Goal: Task Accomplishment & Management: Manage account settings

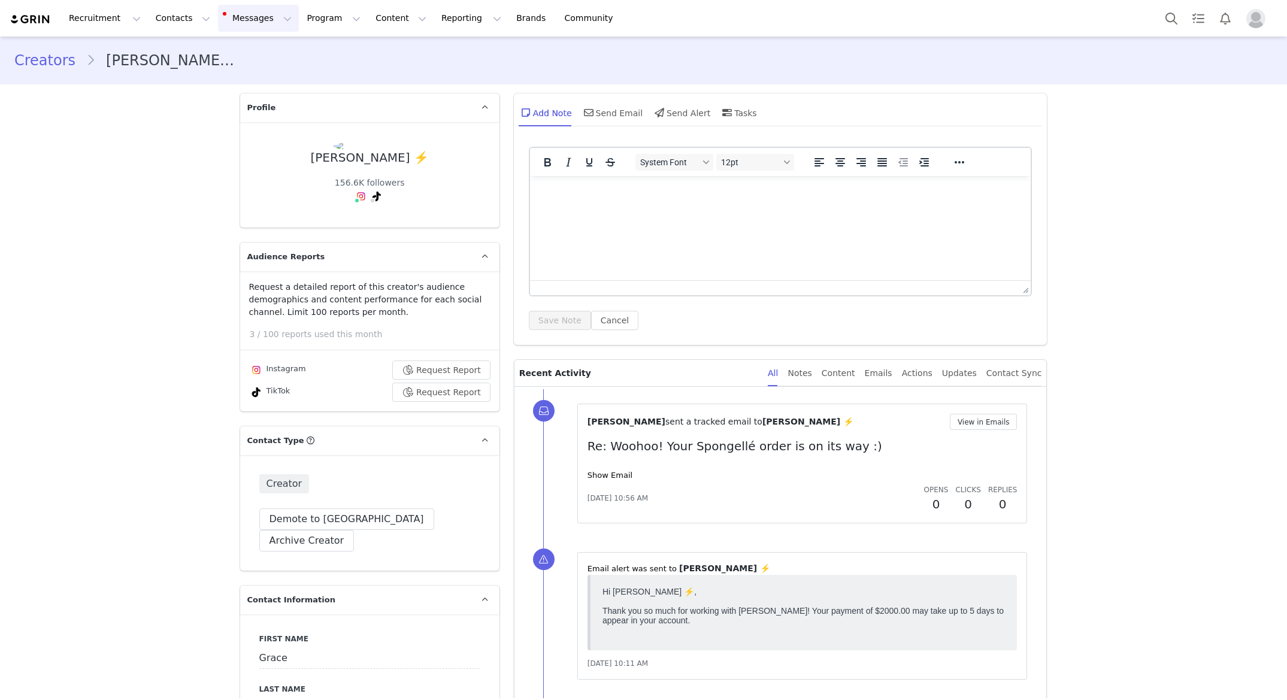
click at [251, 19] on button "Messages Messages" at bounding box center [258, 18] width 81 height 27
click at [219, 76] on p "Inbox" at bounding box center [225, 75] width 23 height 13
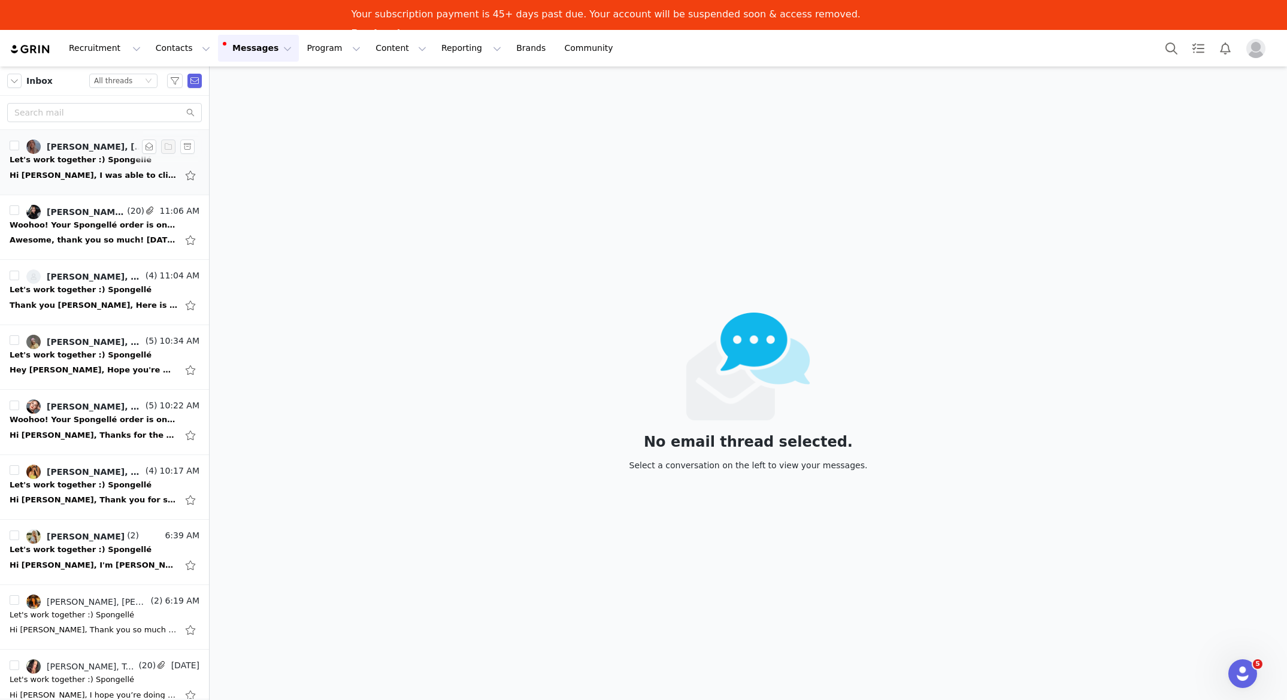
click at [59, 166] on div "Hi [PERSON_NAME], I was able to click on the Grin link, but I wasn't able to cl…" at bounding box center [105, 175] width 190 height 19
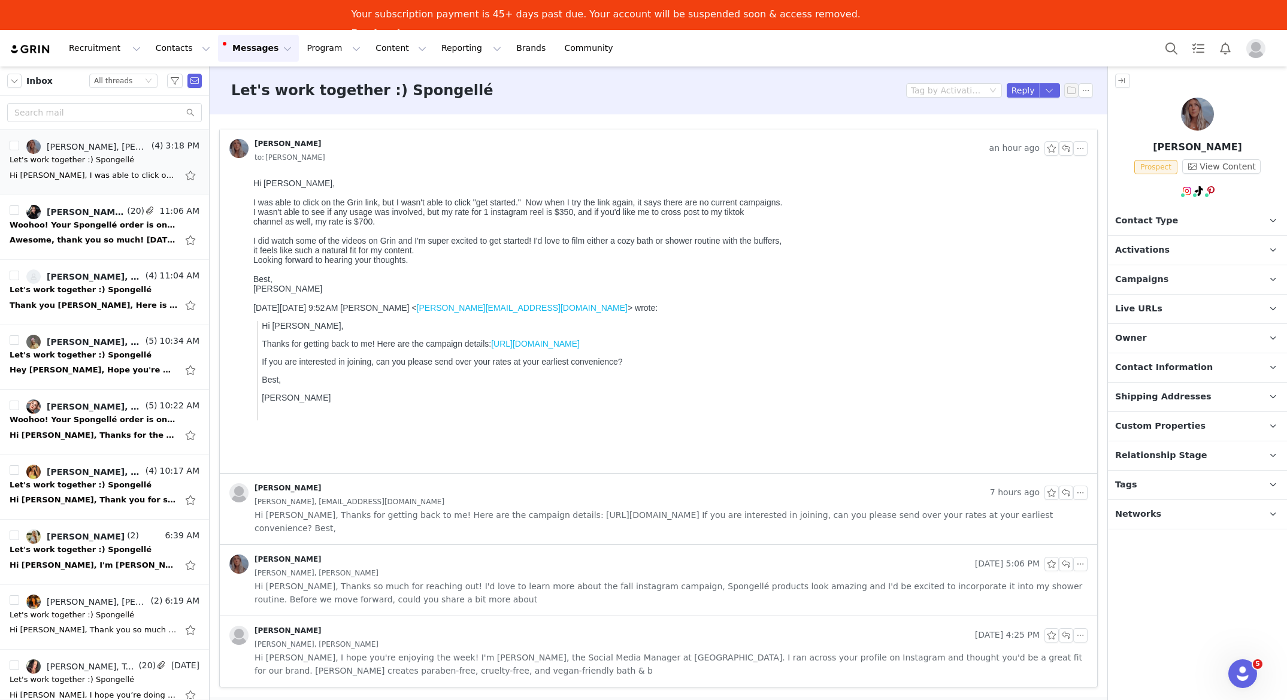
click at [1175, 274] on p "Campaigns Any campaigns associated with a contact will be available to them via…" at bounding box center [1183, 279] width 150 height 29
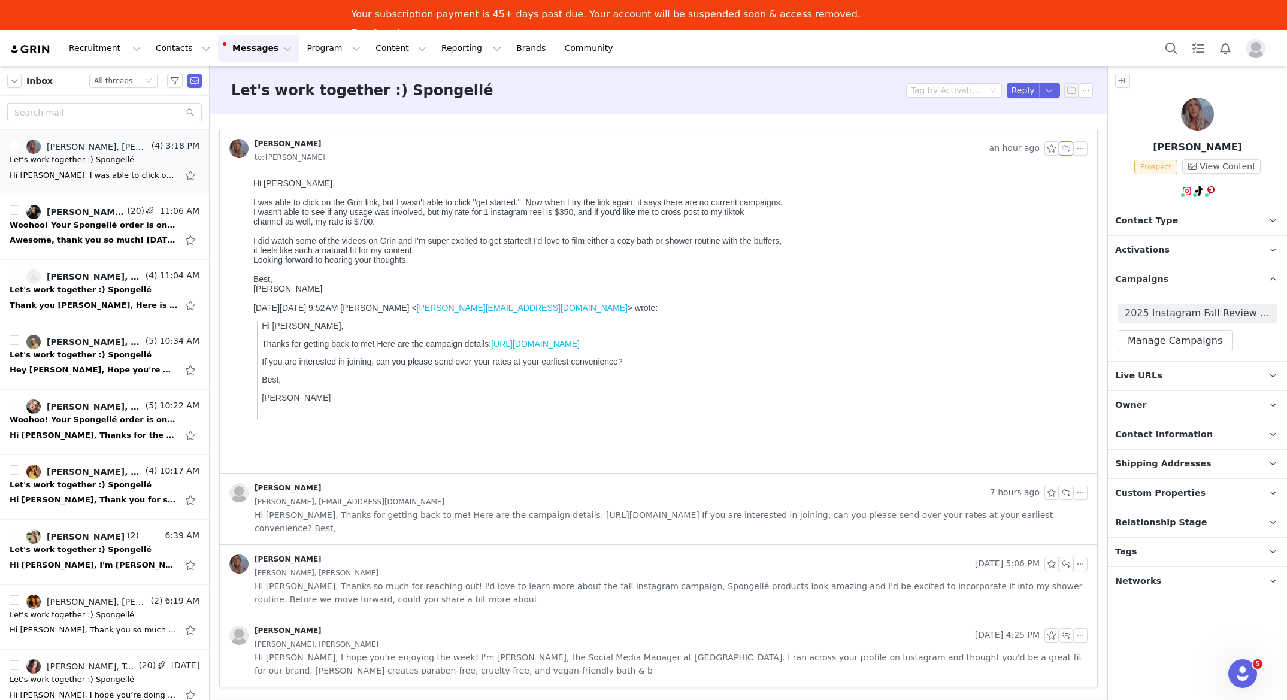
click at [1066, 150] on button "button" at bounding box center [1066, 148] width 14 height 14
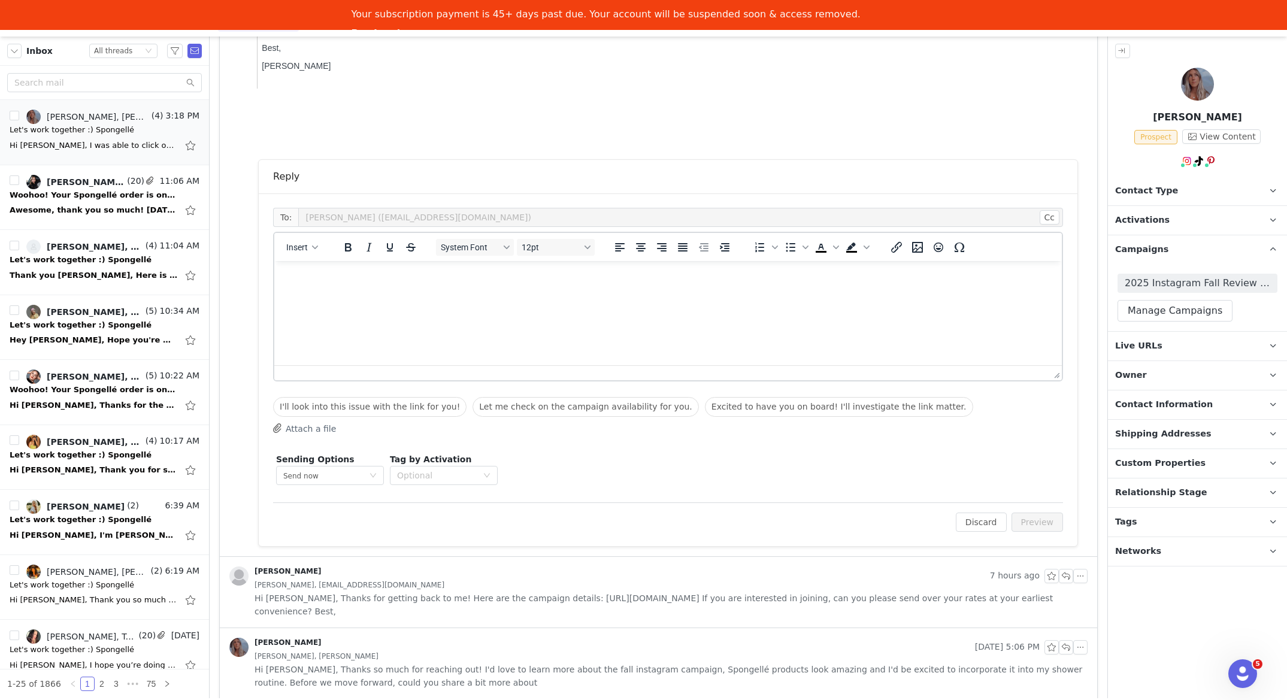
click at [696, 293] on html at bounding box center [667, 277] width 787 height 32
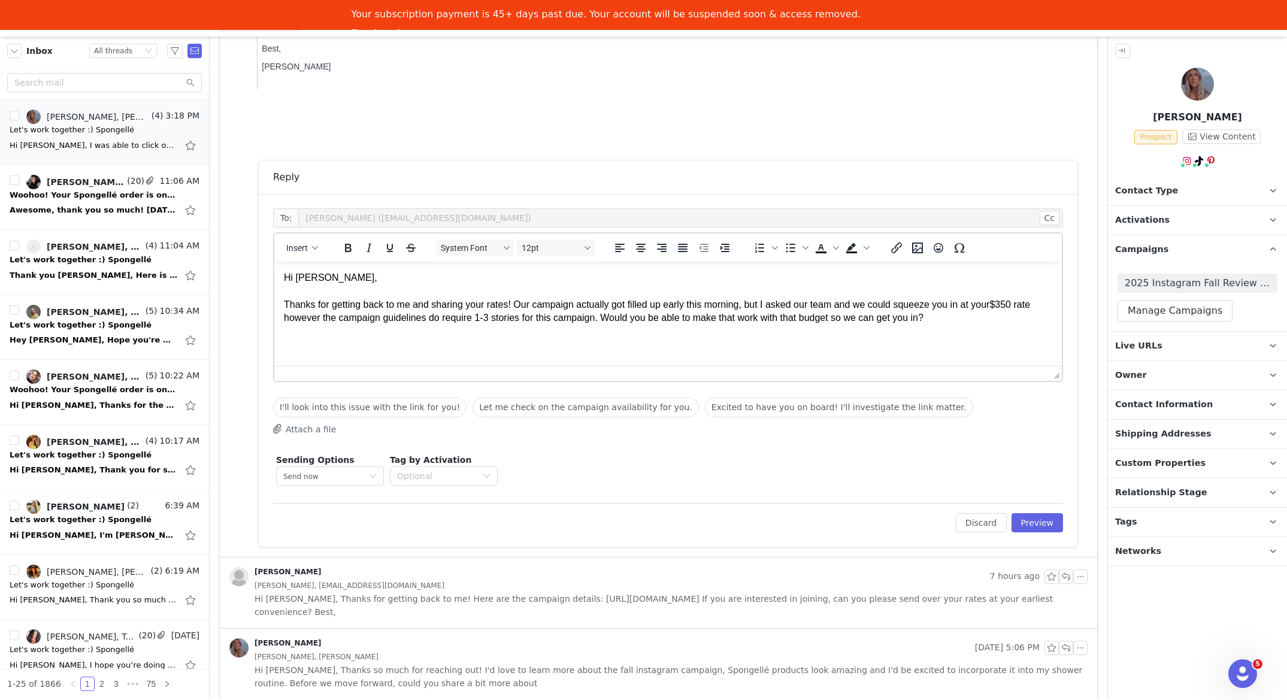
drag, startPoint x: 1270, startPoint y: 343, endPoint x: 1270, endPoint y: 383, distance: 39.5
click at [1270, 343] on icon at bounding box center [1273, 346] width 7 height 8
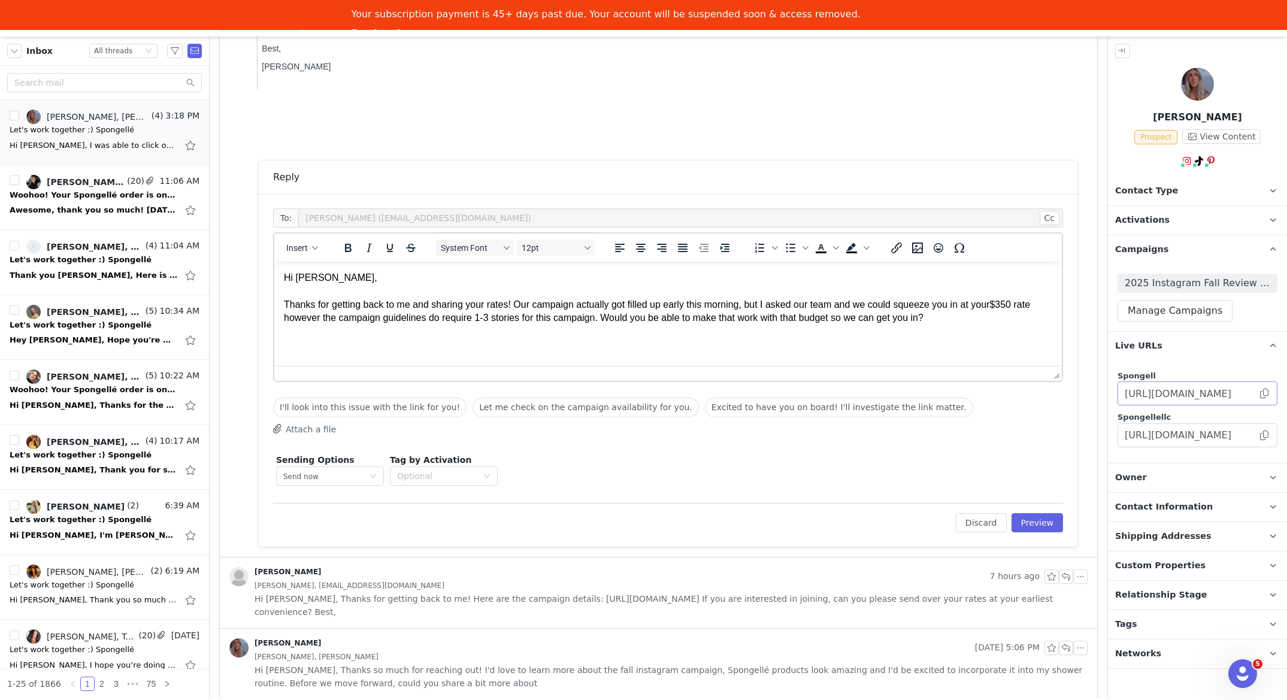
drag, startPoint x: 1265, startPoint y: 434, endPoint x: 1117, endPoint y: 401, distance: 151.5
click at [1265, 435] on span at bounding box center [1264, 435] width 12 height 0
click at [996, 314] on p "Hi Emma, Thanks for getting back to me and sharing your rates! Our campaign act…" at bounding box center [668, 298] width 768 height 54
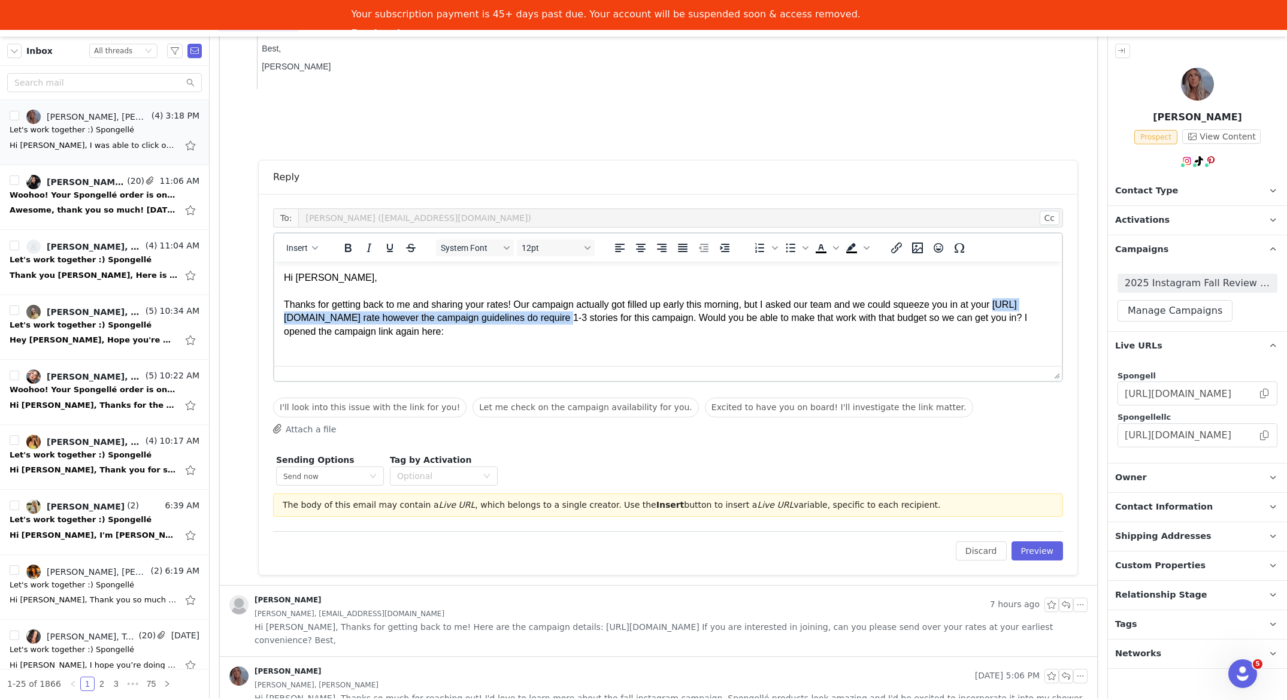
drag, startPoint x: 599, startPoint y: 318, endPoint x: 280, endPoint y: 317, distance: 319.8
click at [279, 318] on html "Hi Emma, Thanks for getting back to me and sharing your rates! Our campaign act…" at bounding box center [667, 305] width 787 height 86
copy p "[URL][DOMAIN_NAME]"
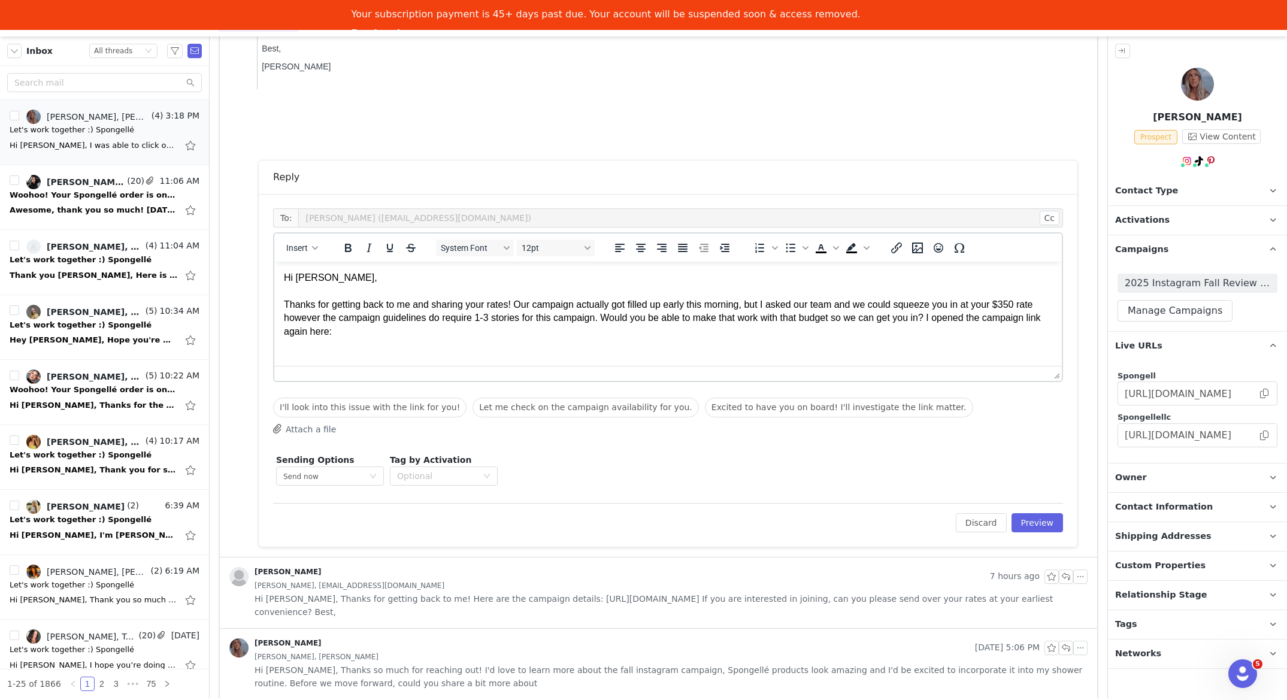
click at [361, 334] on p "Hi Emma, Thanks for getting back to me and sharing your rates! Our campaign act…" at bounding box center [668, 304] width 768 height 67
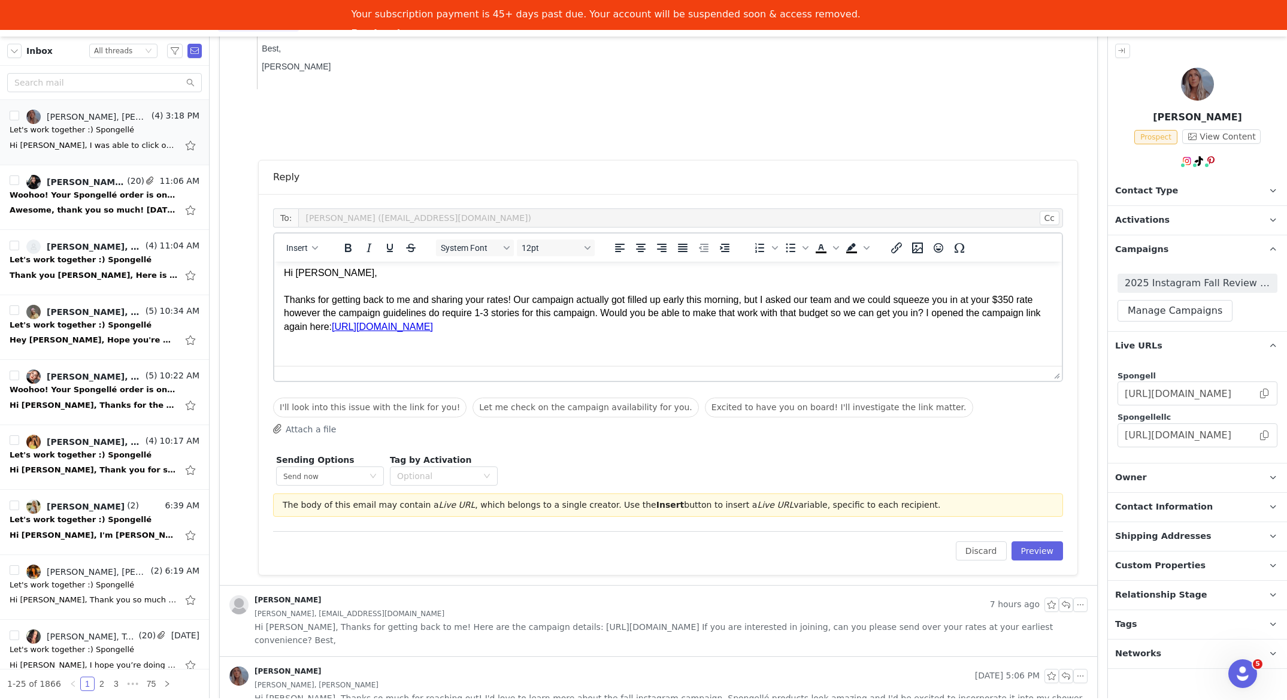
scroll to position [5, 0]
click at [1050, 301] on p "Hi Emma, Thanks for getting back to me and sharing your rates! Our campaign act…" at bounding box center [668, 299] width 768 height 67
click at [325, 311] on p "Hi Emma, Thanks for getting back to me and sharing your rates! Our campaign act…" at bounding box center [668, 299] width 768 height 67
drag, startPoint x: 325, startPoint y: 311, endPoint x: 286, endPoint y: 307, distance: 38.6
click at [282, 311] on html "Hi Emma, Thanks for getting back to me and sharing your rates! Our campaign act…" at bounding box center [667, 311] width 787 height 109
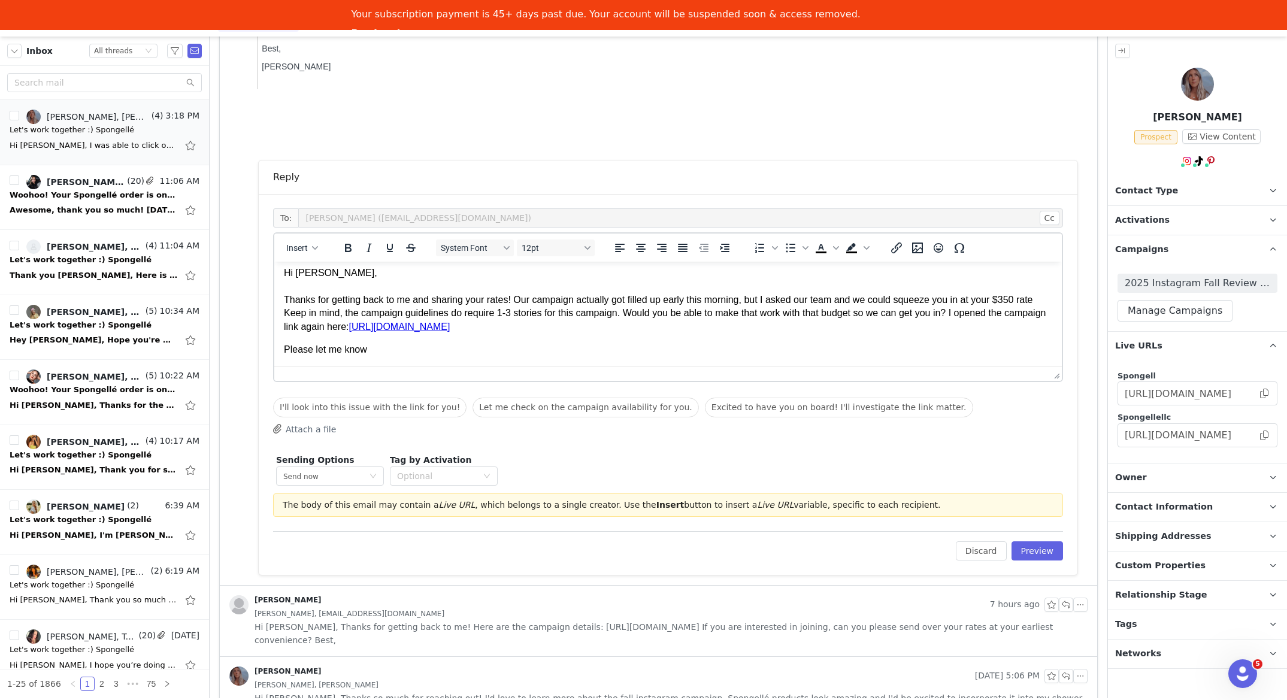
click at [458, 356] on p "Please let me know" at bounding box center [668, 349] width 768 height 13
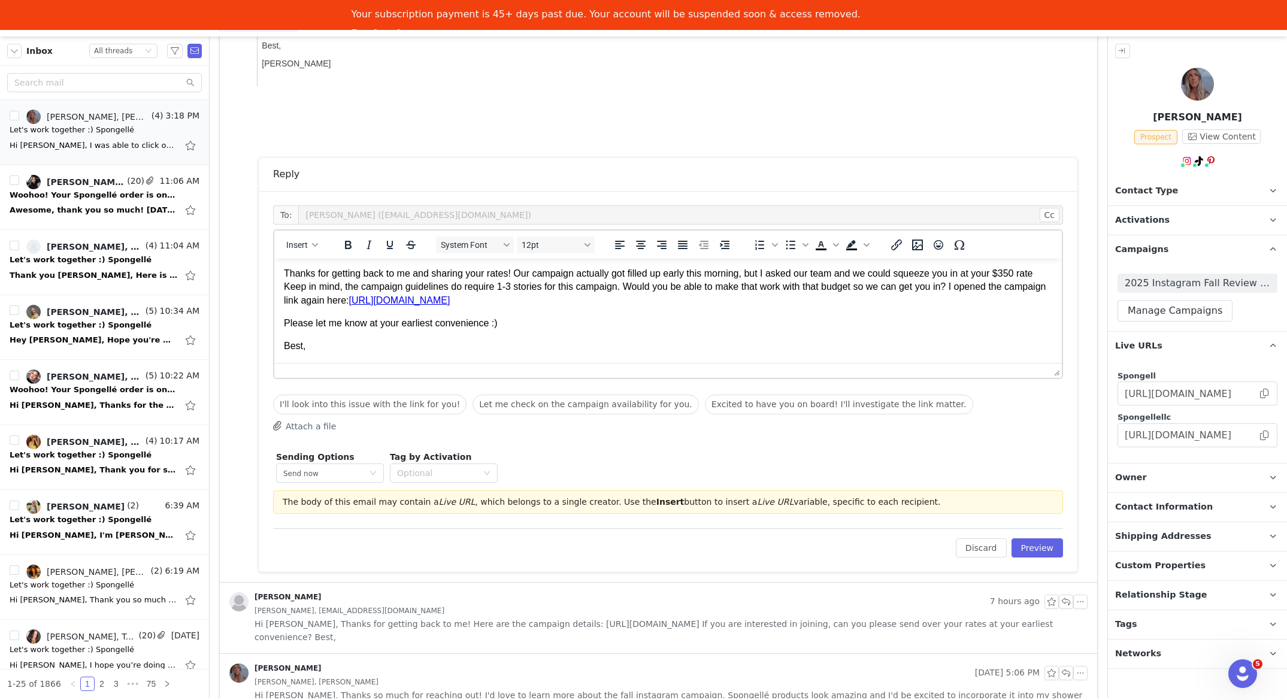
scroll to position [41, 0]
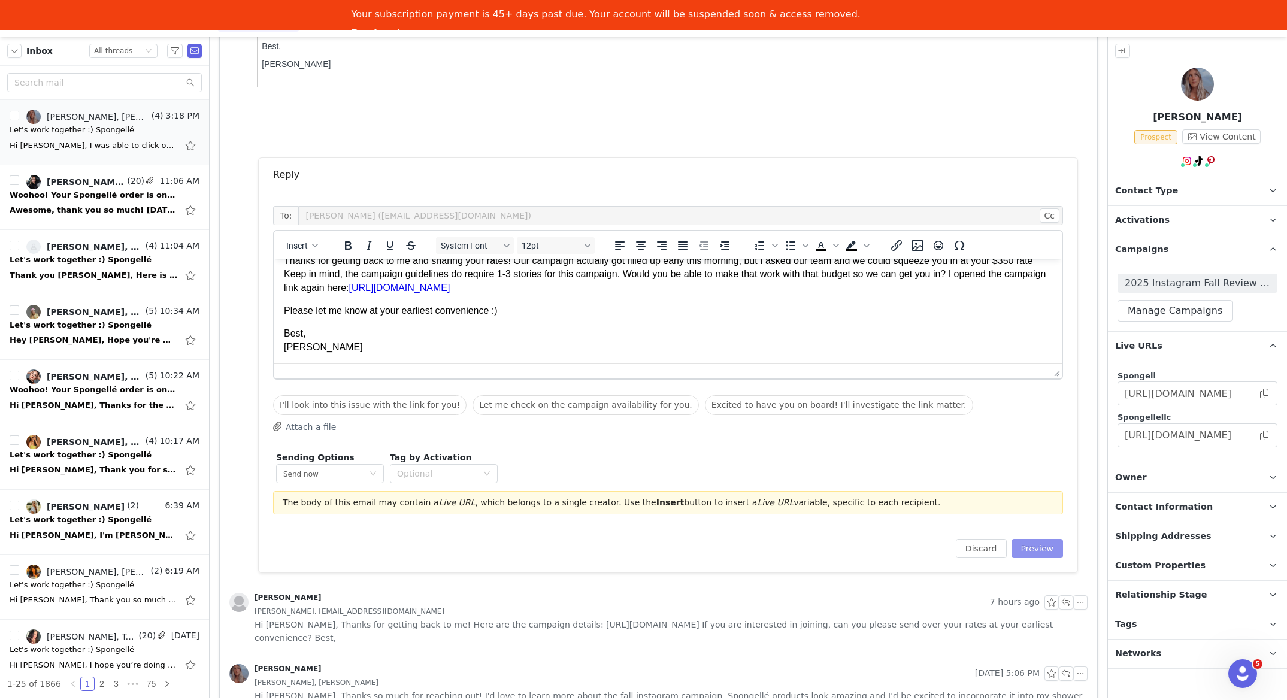
click at [1025, 549] on button "Preview" at bounding box center [1037, 548] width 52 height 19
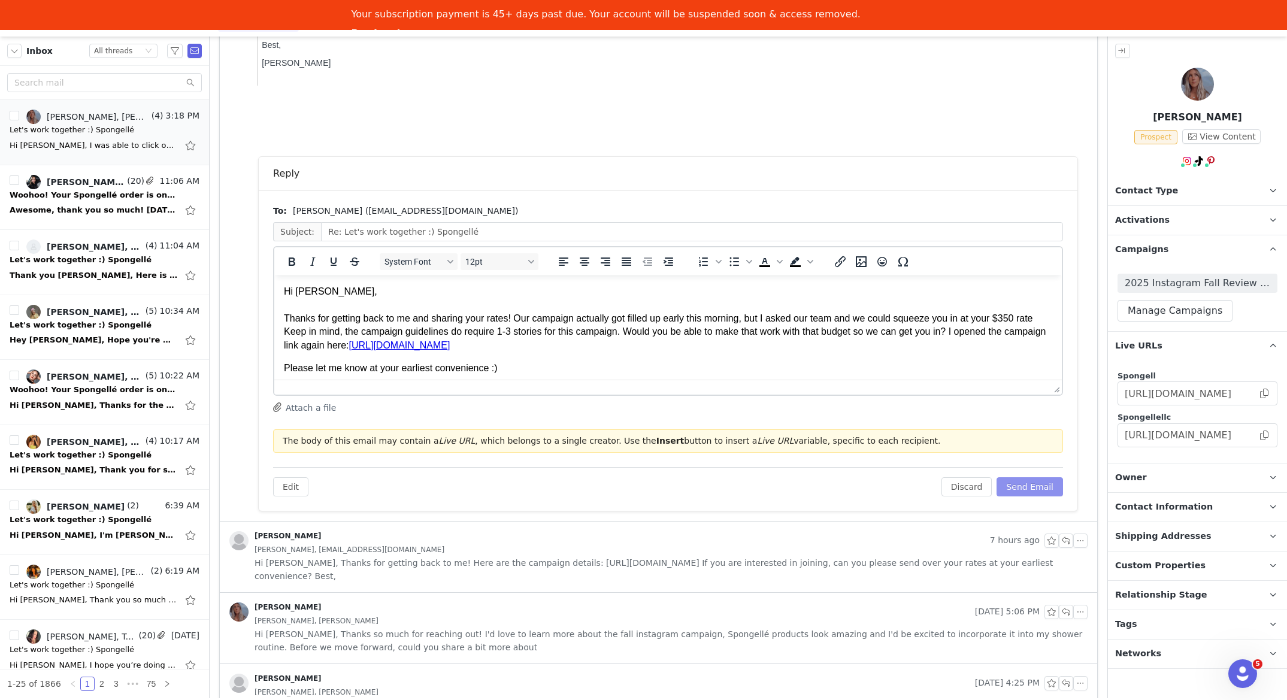
scroll to position [0, 0]
click at [1046, 489] on button "Send Email" at bounding box center [1029, 486] width 66 height 19
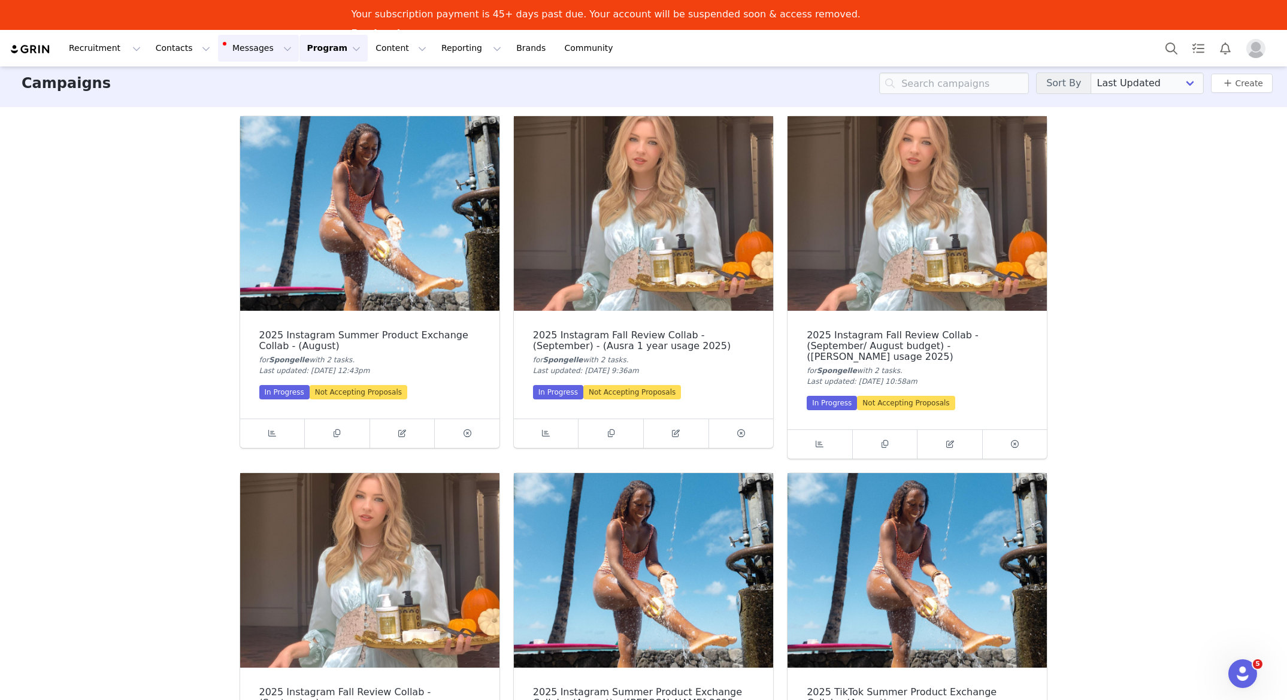
click at [250, 47] on button "Messages Messages" at bounding box center [258, 48] width 81 height 27
click at [225, 102] on p "Inbox" at bounding box center [225, 105] width 23 height 13
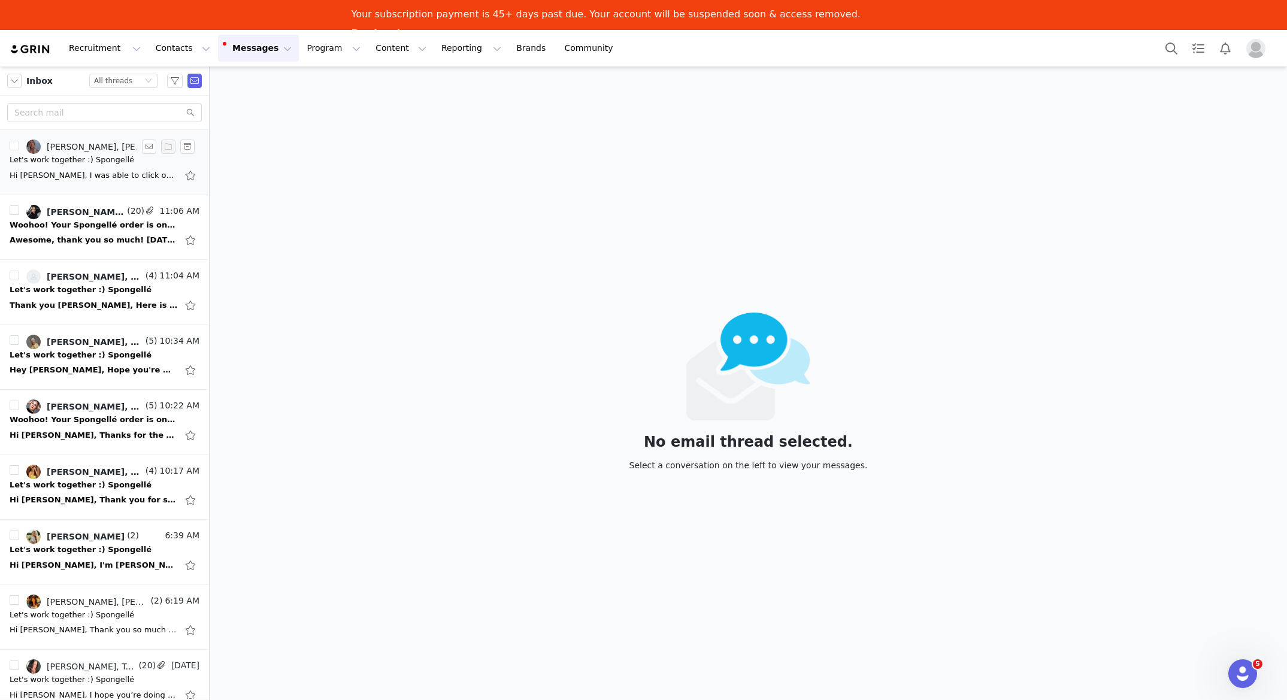
click at [90, 155] on div "Let's work together :) Spongellé" at bounding box center [72, 160] width 125 height 12
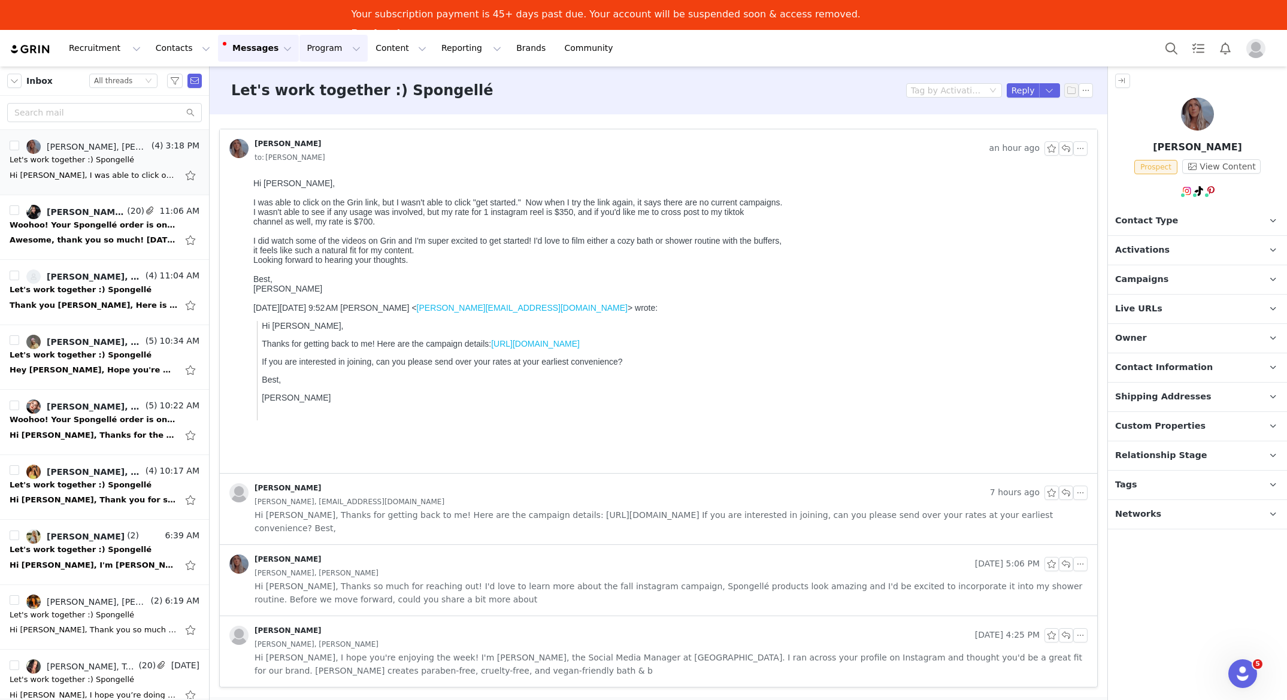
drag, startPoint x: 311, startPoint y: 47, endPoint x: 310, endPoint y: 71, distance: 24.0
click at [311, 47] on button "Program Program" at bounding box center [333, 48] width 68 height 27
click at [313, 107] on p "Campaigns" at bounding box center [313, 105] width 47 height 13
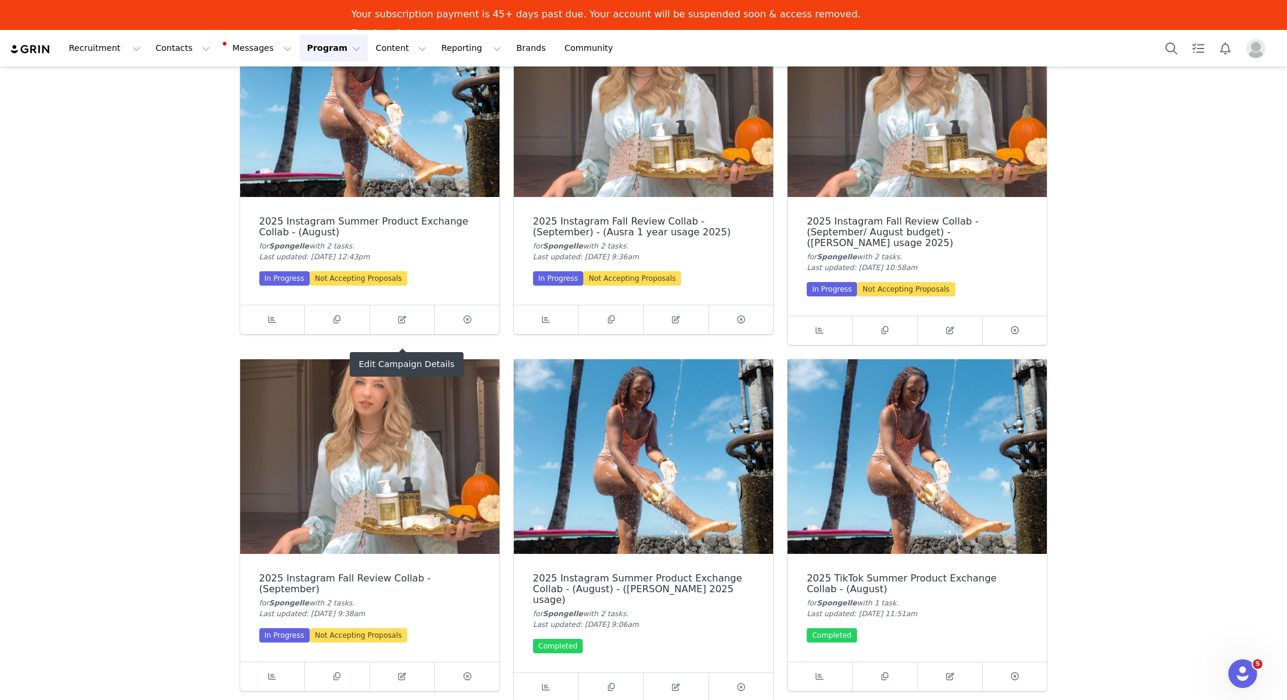
scroll to position [157, 0]
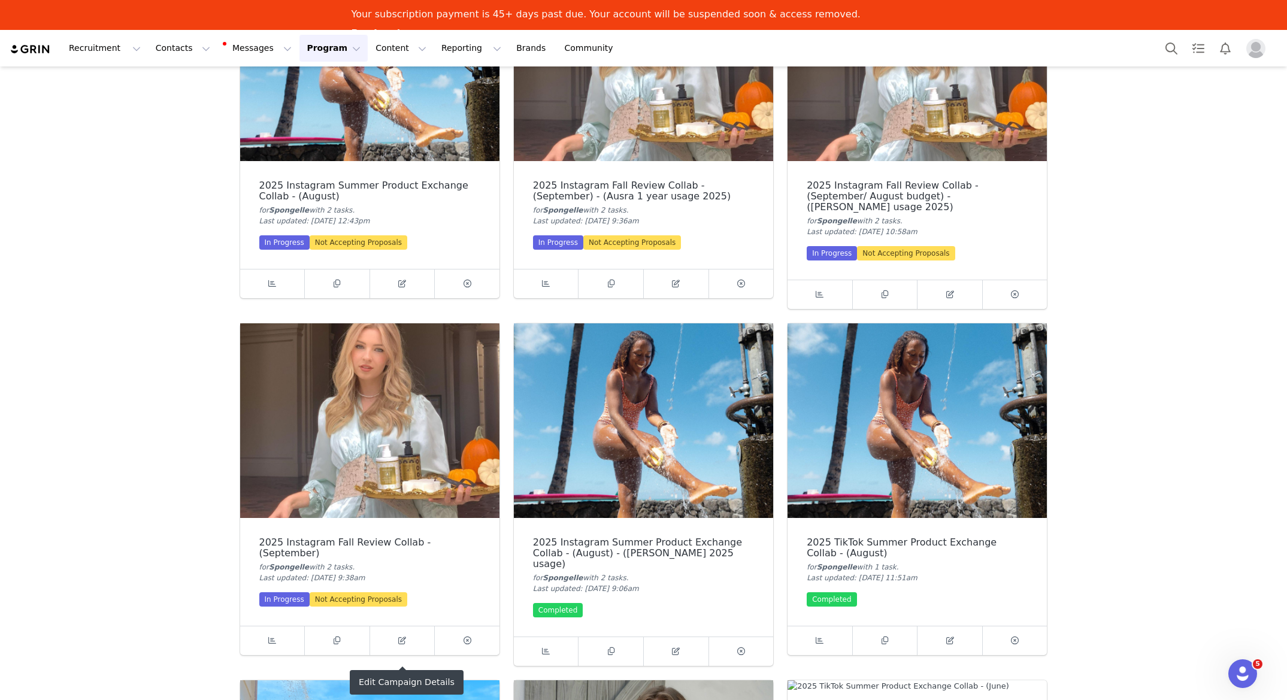
drag, startPoint x: 396, startPoint y: 619, endPoint x: 409, endPoint y: 605, distance: 19.1
click at [396, 634] on span at bounding box center [402, 641] width 14 height 14
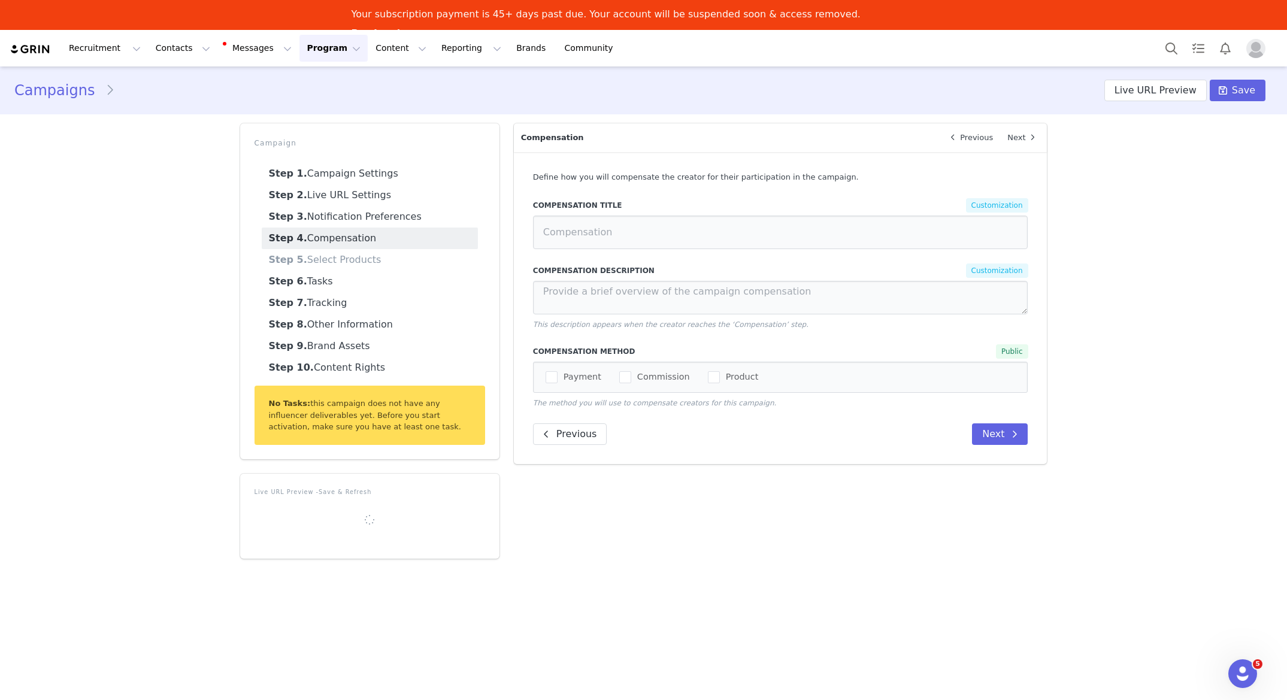
type input "$75 worth of products"
type textarea "We're offering $75 worth of best-selling products (+ monetary compensation) in …"
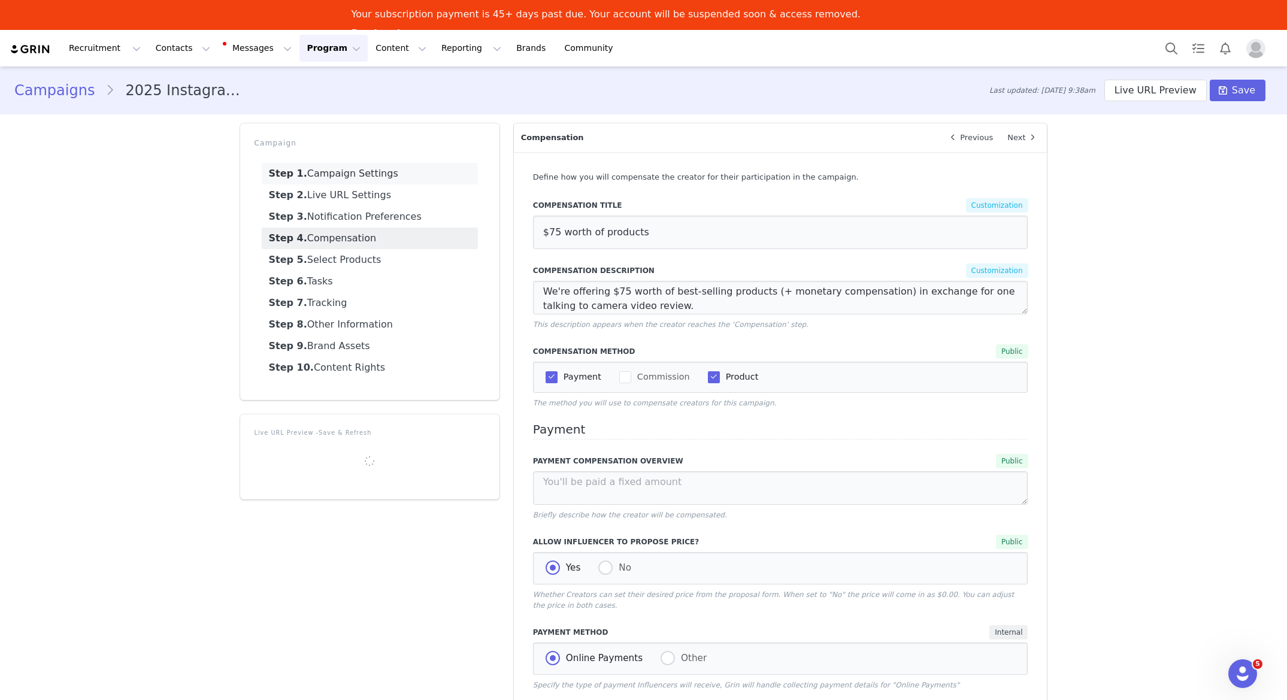
click at [387, 169] on link "Step 1. Campaign Settings" at bounding box center [370, 174] width 216 height 22
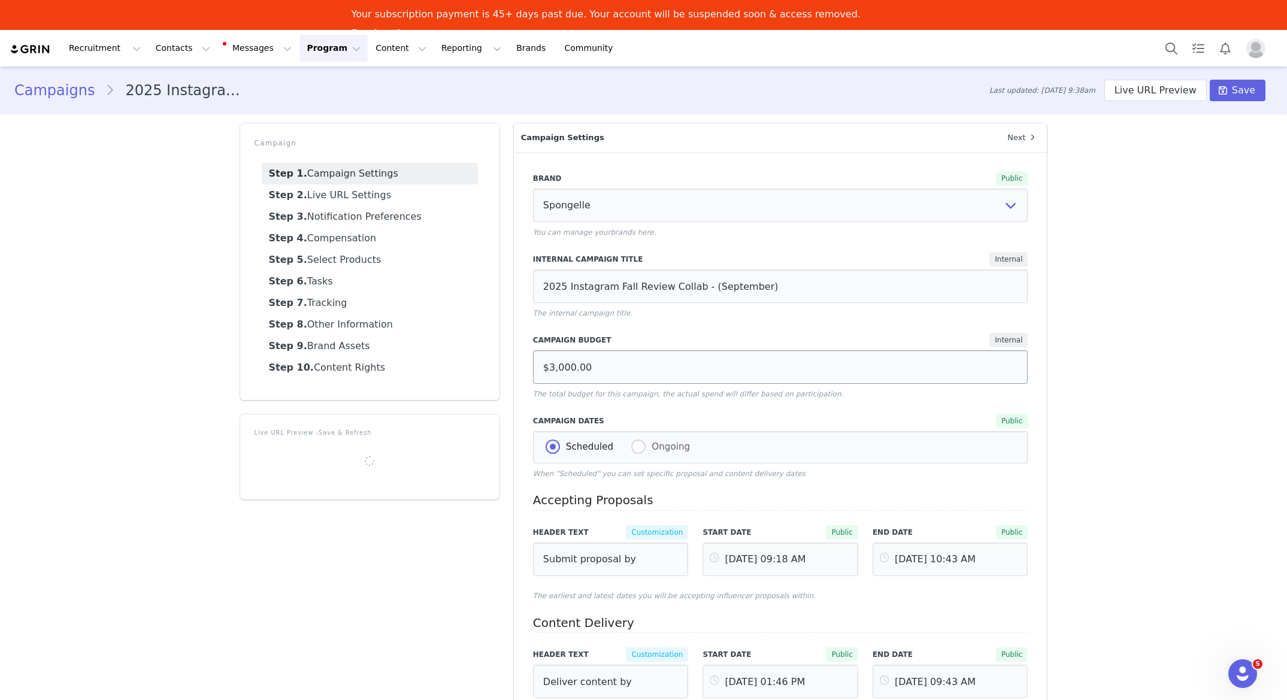
scroll to position [219, 0]
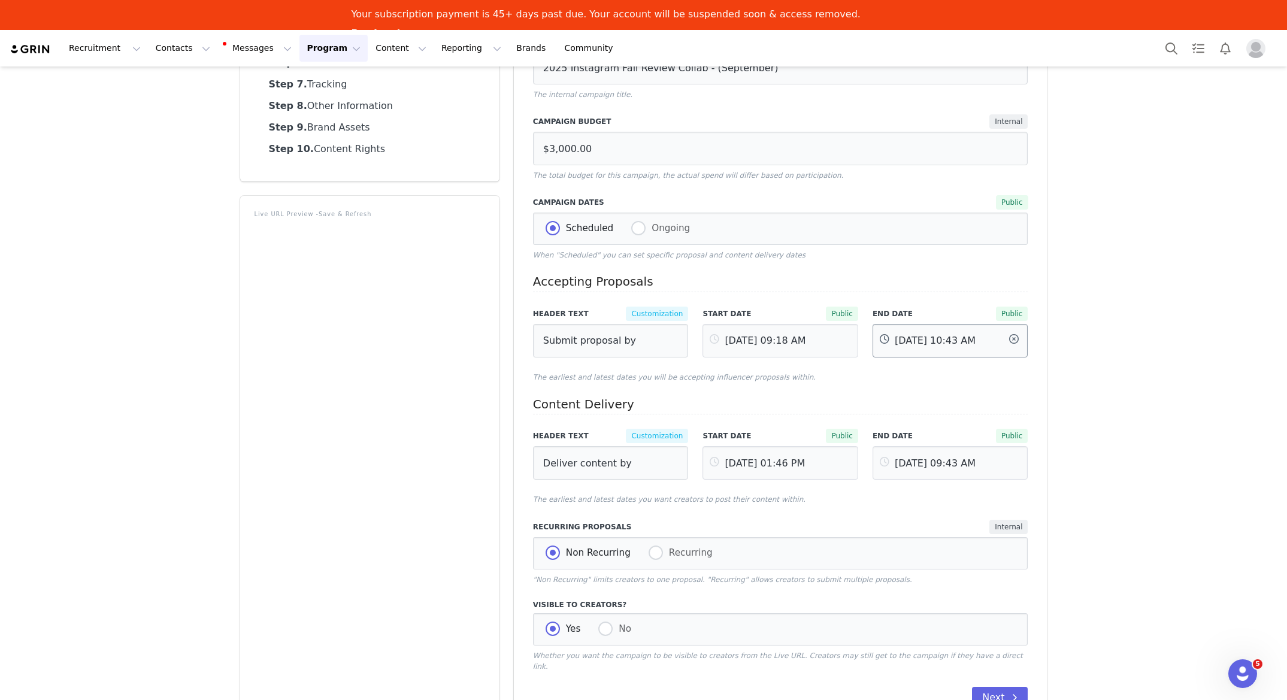
click at [919, 349] on input "[DATE] 10:43 AM" at bounding box center [951, 341] width 156 height 34
click at [1046, 440] on button "Next Month" at bounding box center [1045, 442] width 6 height 10
drag, startPoint x: 968, startPoint y: 500, endPoint x: 984, endPoint y: 522, distance: 26.9
click at [967, 500] on span "1" at bounding box center [969, 495] width 14 height 14
type input "[DATE] 10:43 AM"
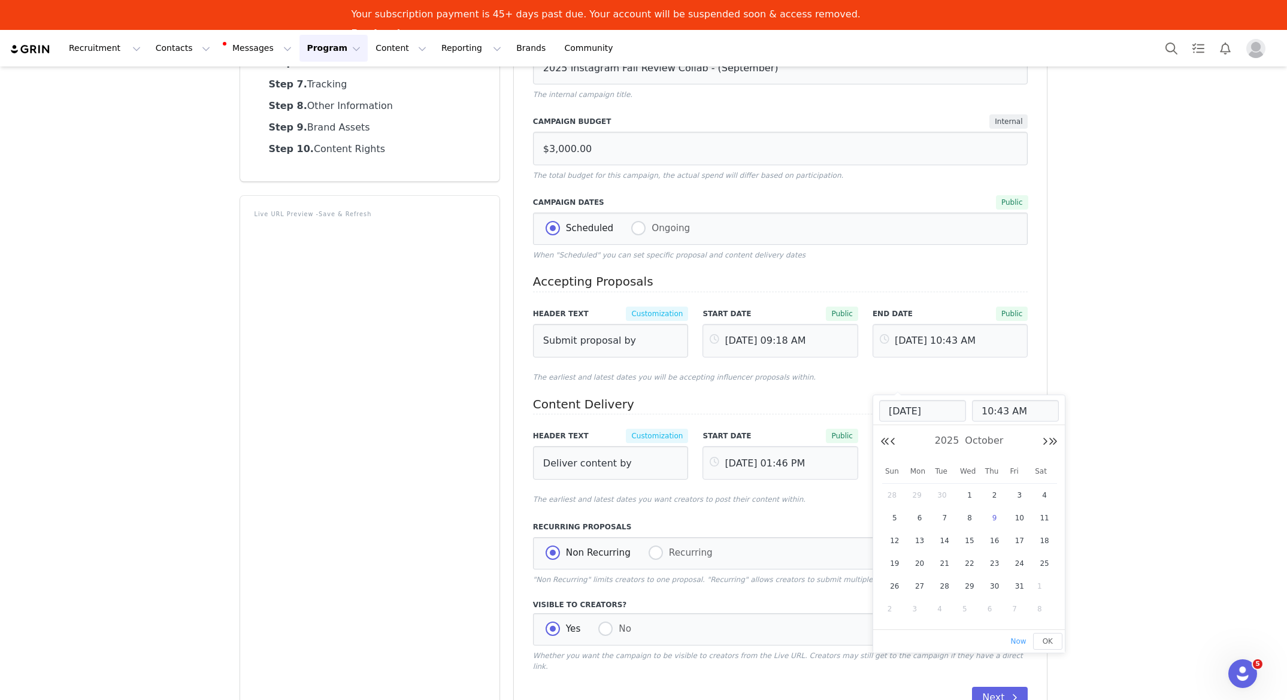
type input "[DATE]"
click at [1050, 643] on span "OK" at bounding box center [1048, 641] width 10 height 8
click at [959, 342] on input "[DATE] 10:43 AM" at bounding box center [951, 341] width 156 height 34
click at [990, 411] on input "10:43 AM" at bounding box center [1015, 411] width 87 height 22
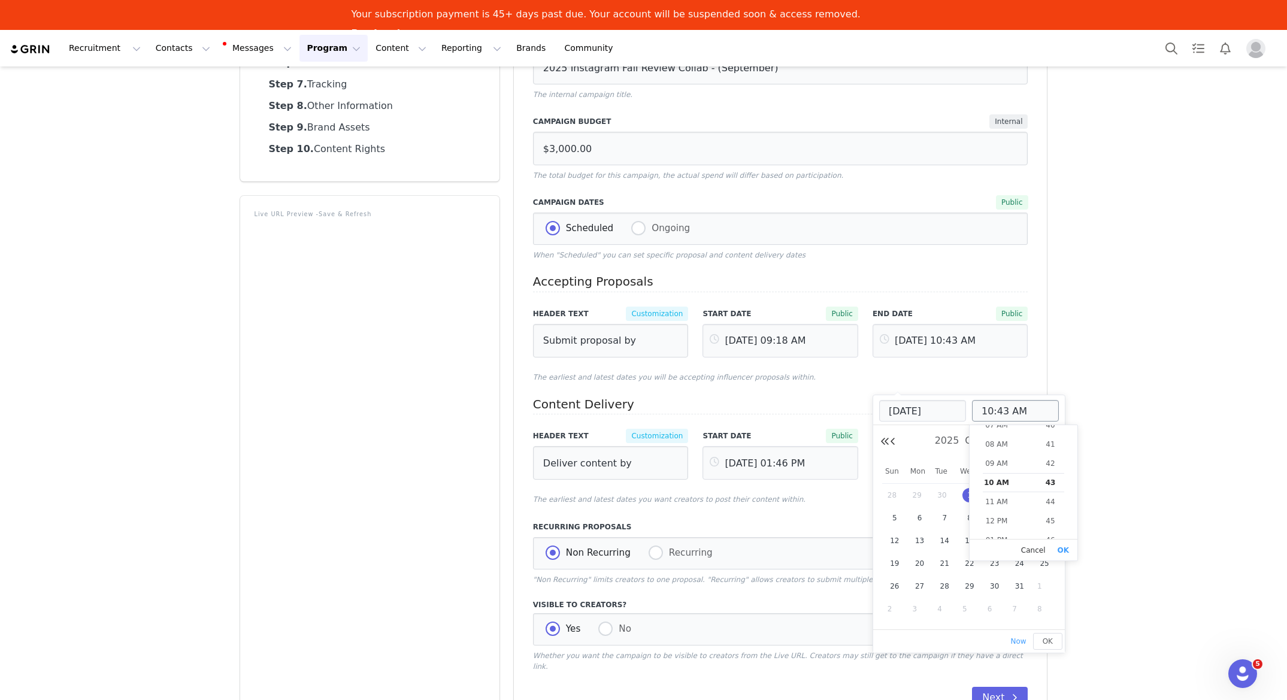
click at [1020, 411] on input "10:43 AM" at bounding box center [1015, 411] width 87 height 22
type input "[DATE] 08:43 PM"
type input "08:43 PM"
click at [992, 443] on li "06 PM" at bounding box center [997, 444] width 54 height 19
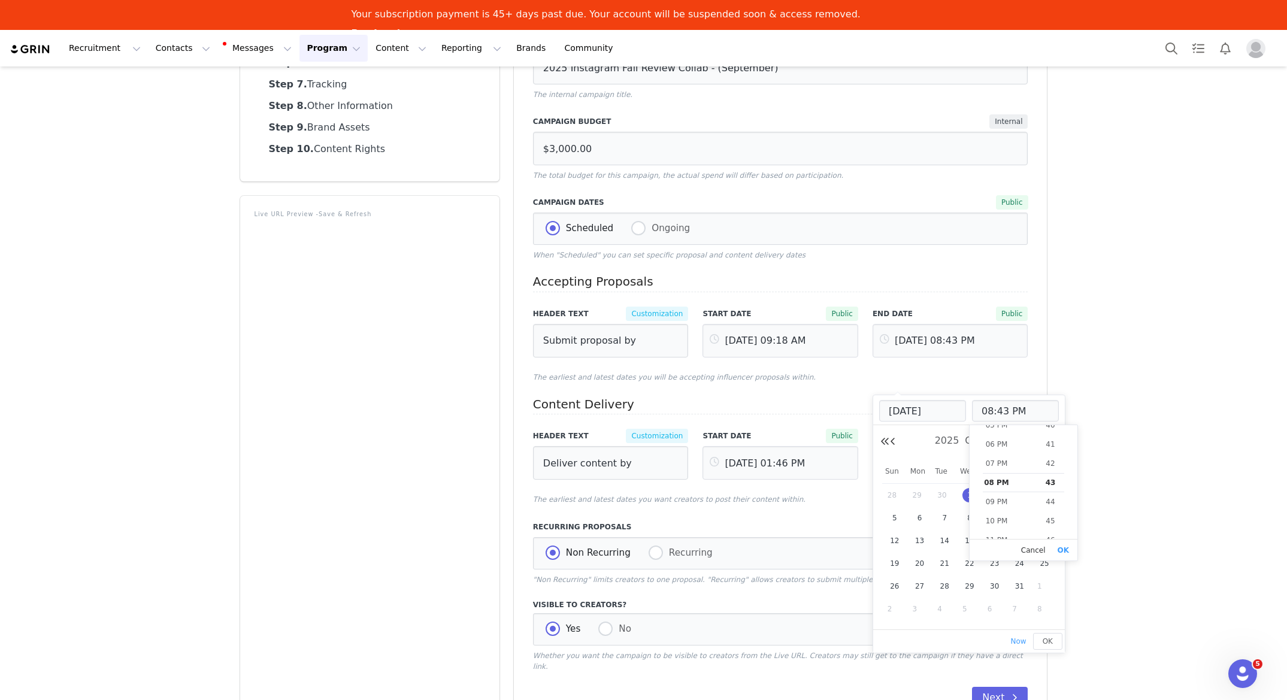
type input "[DATE] 06:43 PM"
type input "06:43 PM"
drag, startPoint x: 1063, startPoint y: 553, endPoint x: 1046, endPoint y: 583, distance: 34.3
click at [1063, 553] on button "OK" at bounding box center [1064, 550] width 18 height 17
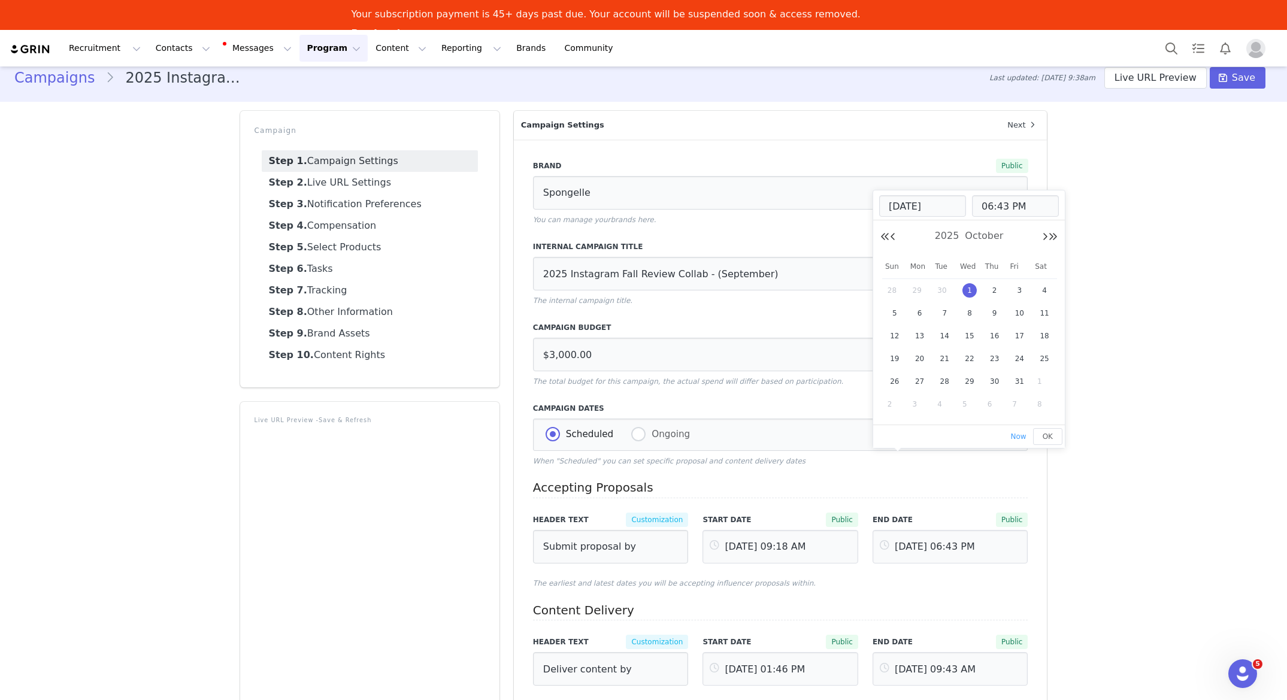
scroll to position [0, 0]
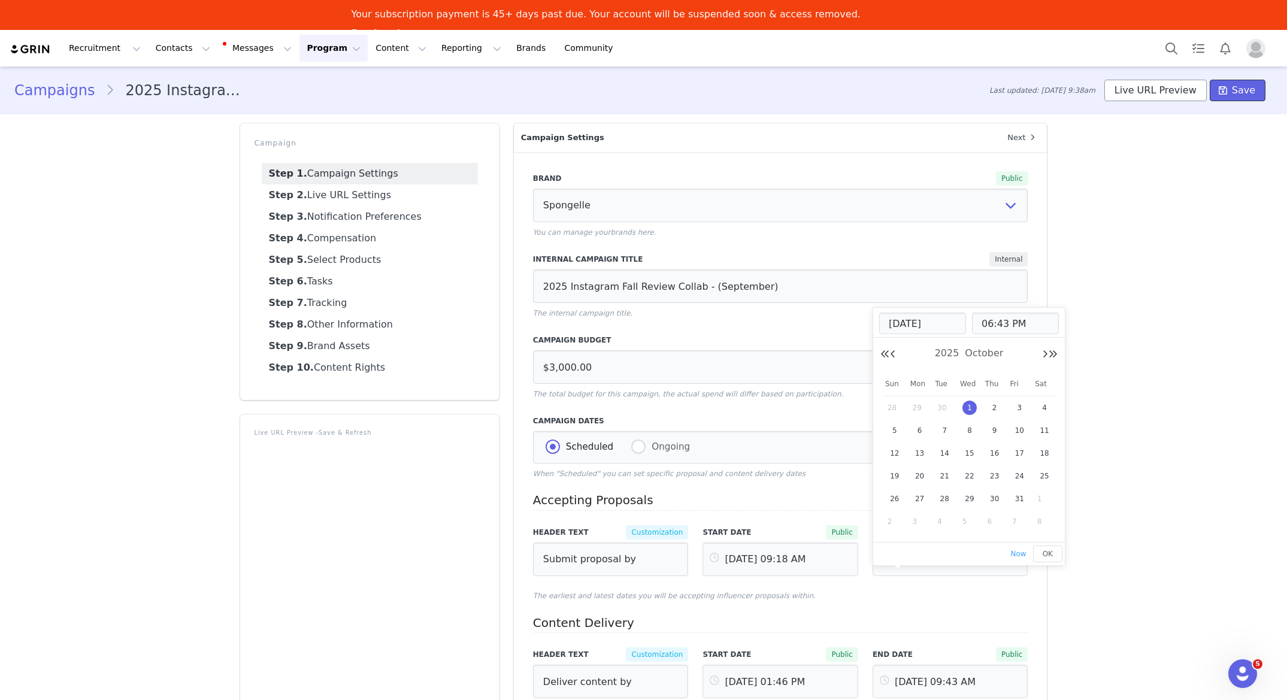
drag, startPoint x: 1229, startPoint y: 86, endPoint x: 1143, endPoint y: 80, distance: 85.9
click at [1227, 86] on icon at bounding box center [1223, 91] width 8 height 10
